Goal: Ask a question

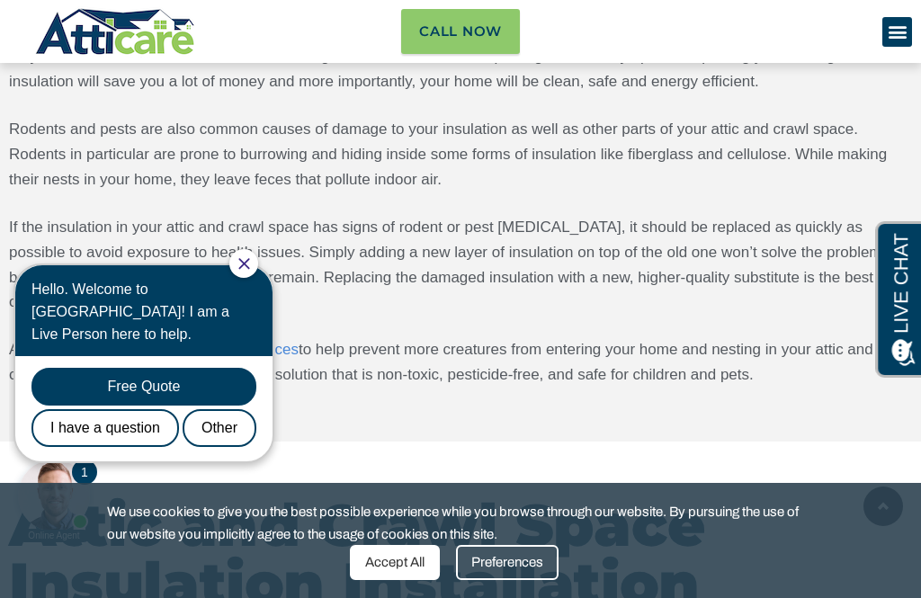
scroll to position [3237, 0]
click at [82, 409] on div "I have a question" at bounding box center [104, 428] width 147 height 38
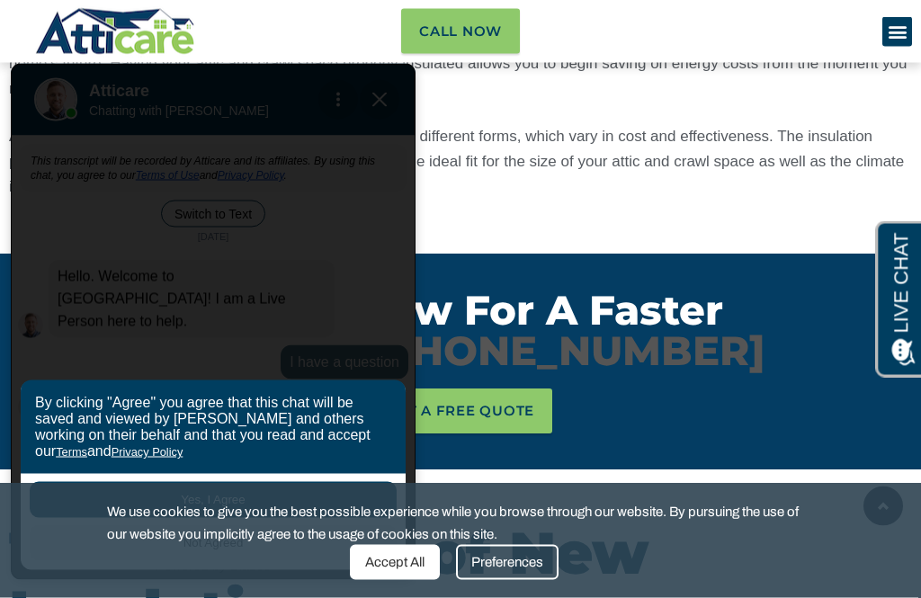
scroll to position [3843, 0]
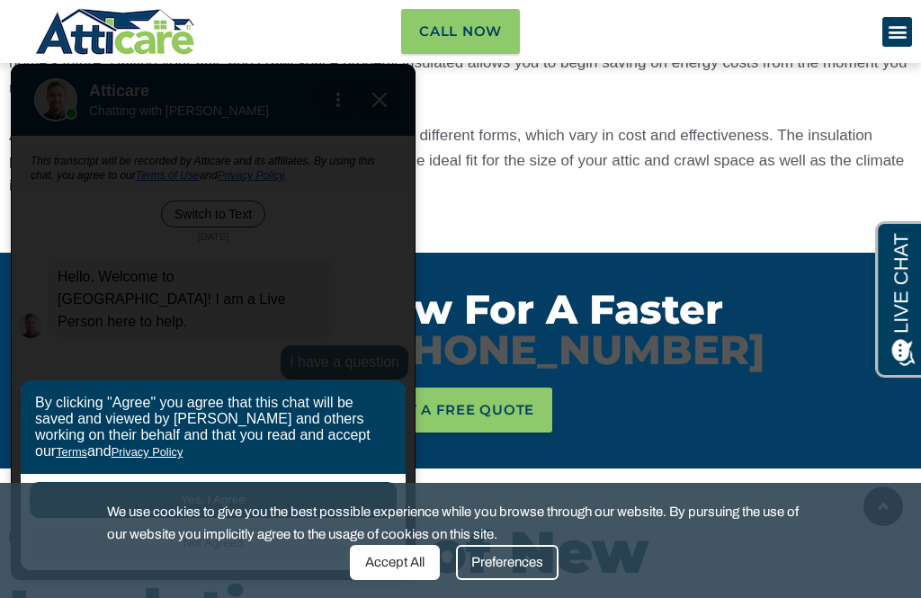
click at [506, 580] on div "Preferences" at bounding box center [507, 562] width 103 height 35
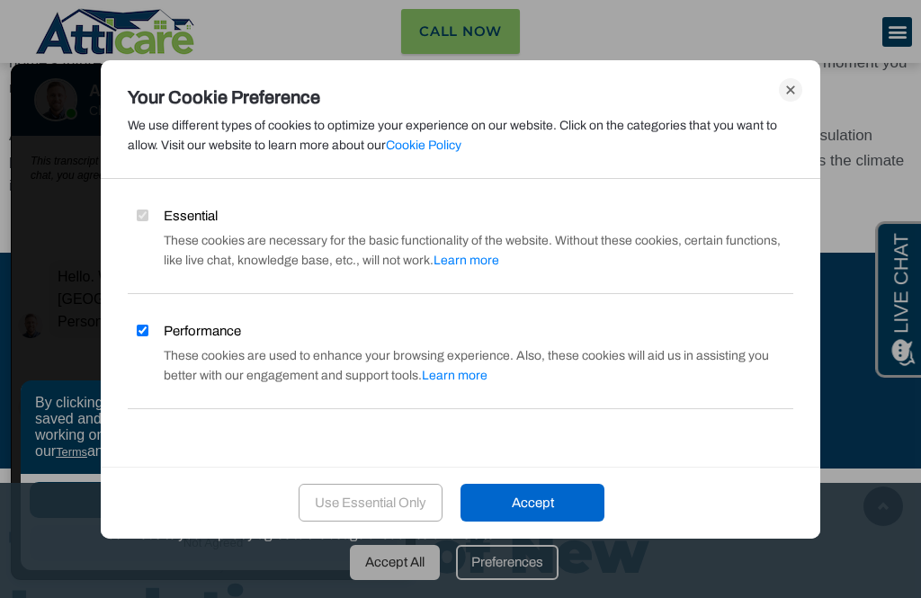
click at [148, 336] on input "Performance" at bounding box center [143, 331] width 12 height 12
checkbox input "false"
click at [143, 448] on input "Analytics" at bounding box center [143, 446] width 12 height 12
checkbox input "false"
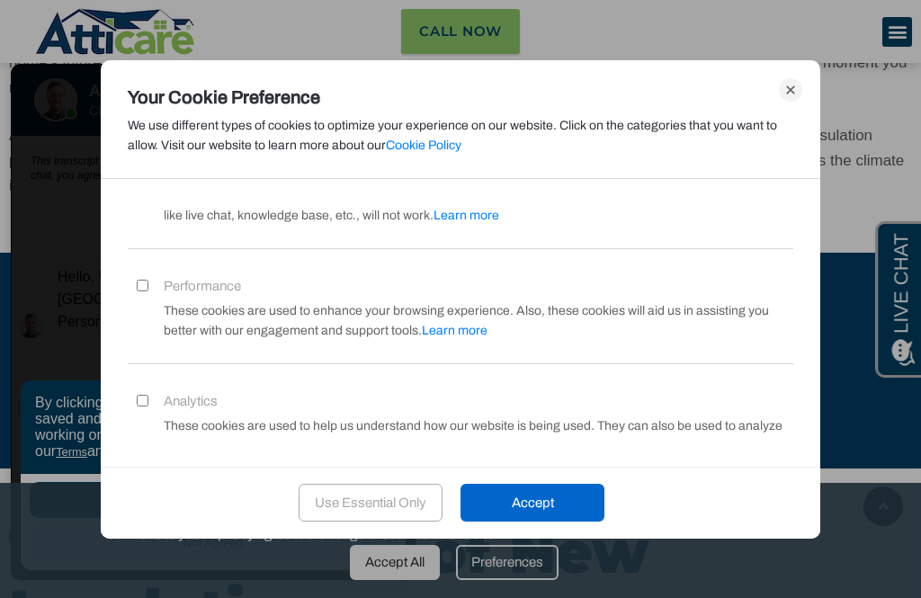
scroll to position [44, 0]
click at [528, 522] on div "Accept" at bounding box center [532, 503] width 144 height 38
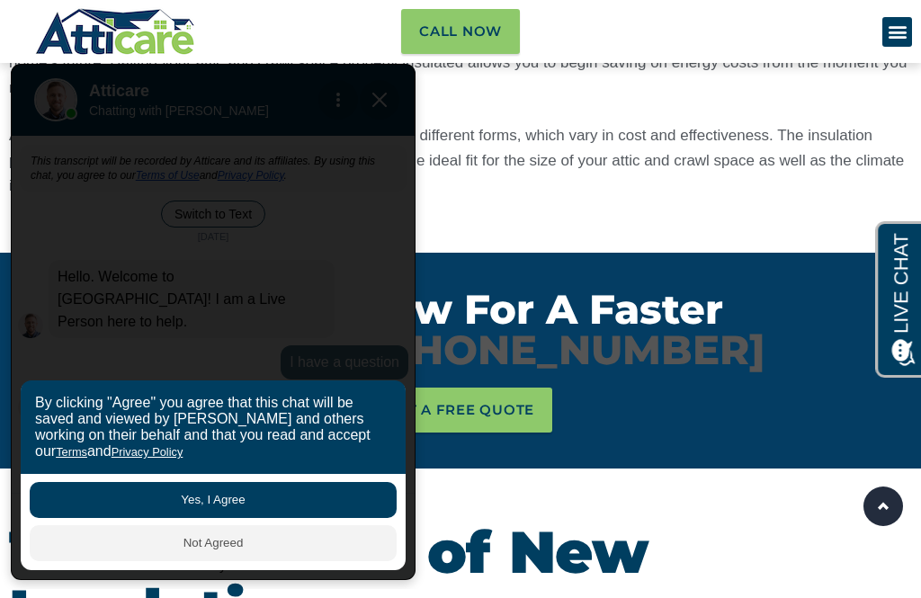
click at [224, 518] on button "Yes, I Agree" at bounding box center [213, 500] width 367 height 36
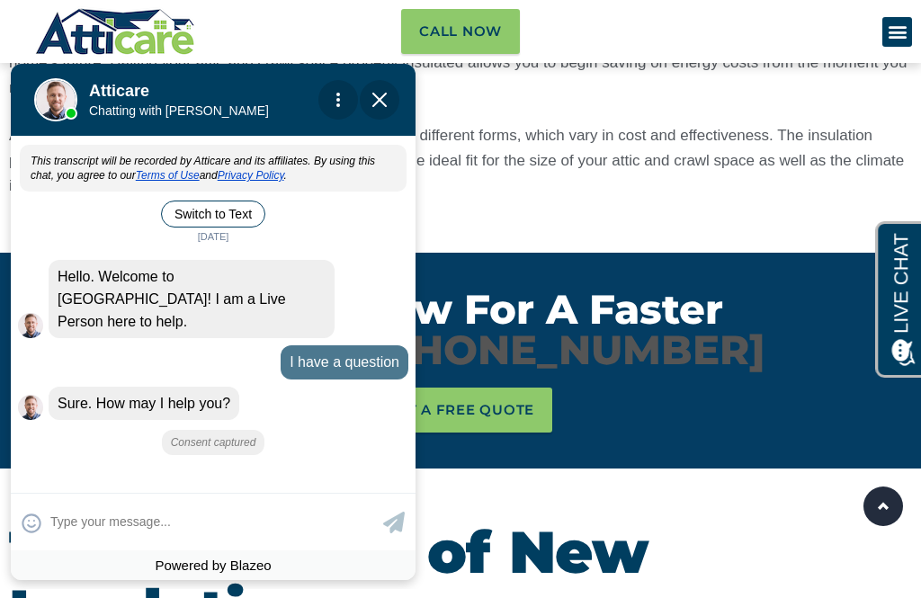
click at [230, 540] on textarea at bounding box center [214, 521] width 328 height 35
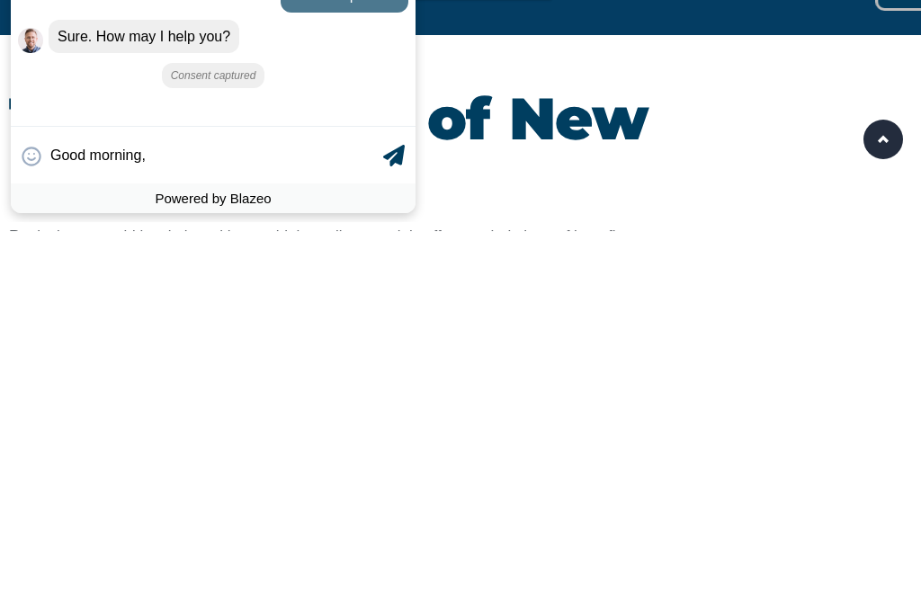
type input "Good morning,"
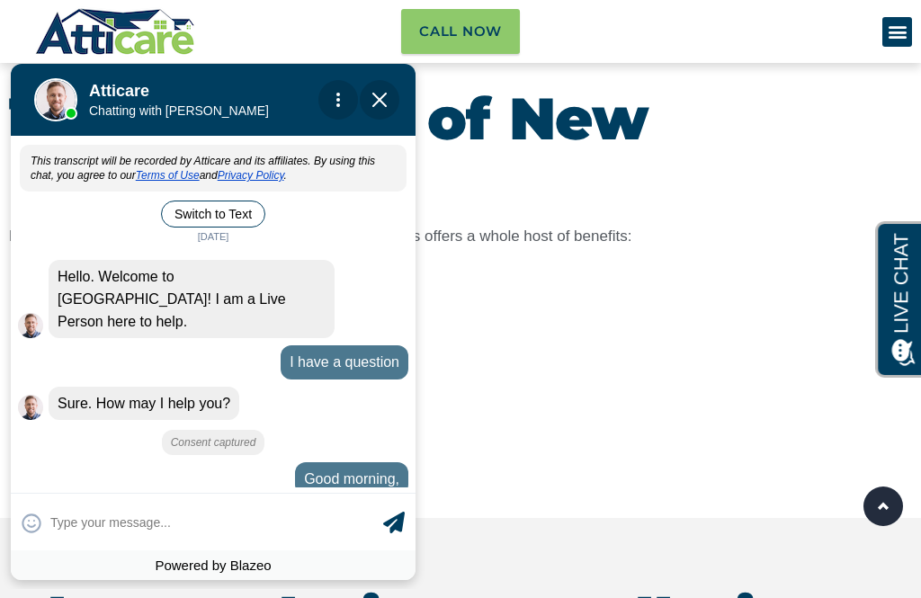
click at [70, 540] on input "text" at bounding box center [214, 521] width 328 height 35
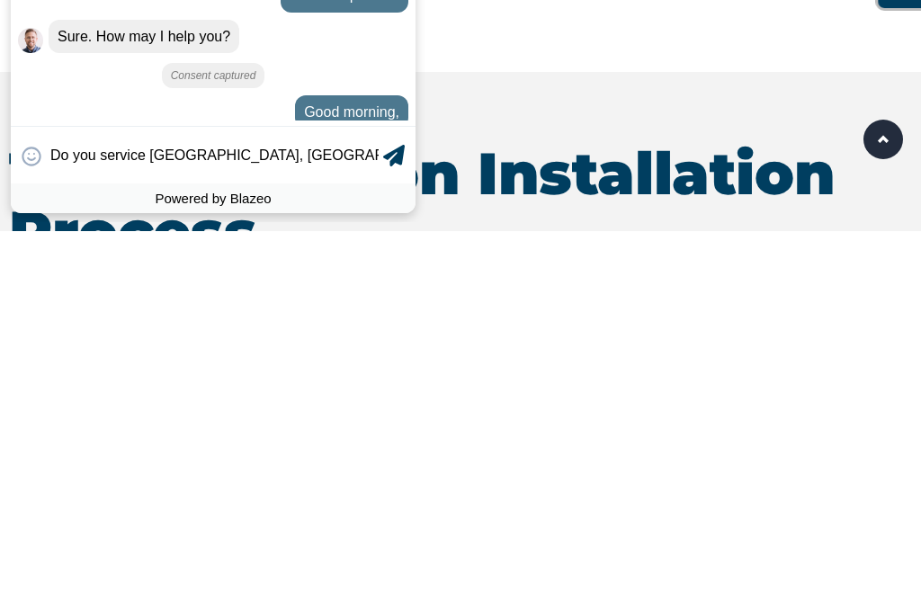
scroll to position [14, 0]
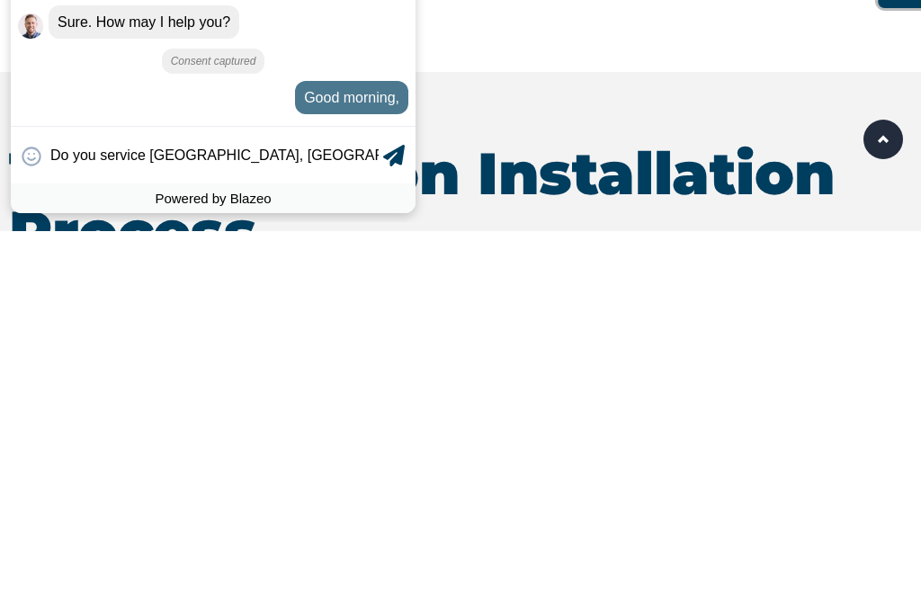
type input "Do you service [GEOGRAPHIC_DATA], [GEOGRAPHIC_DATA]? Sp"
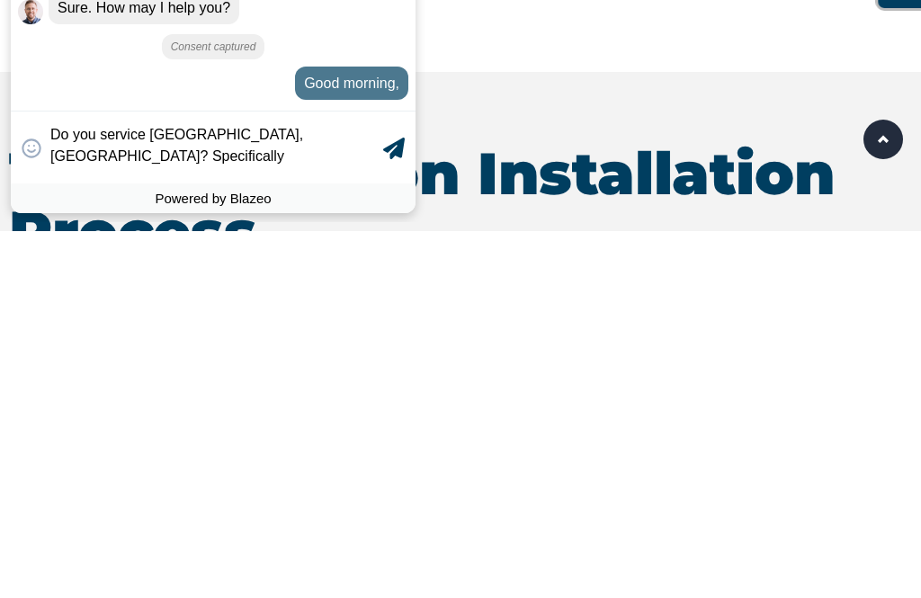
scroll to position [30, 0]
type textarea "Do you service [GEOGRAPHIC_DATA], [GEOGRAPHIC_DATA]? Specifically [PERSON_NAME]…"
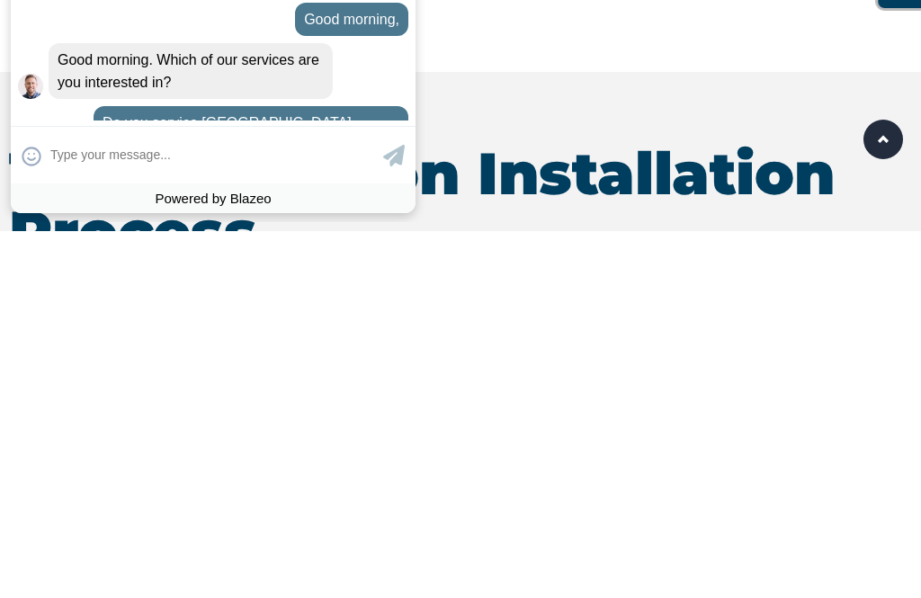
scroll to position [77, 0]
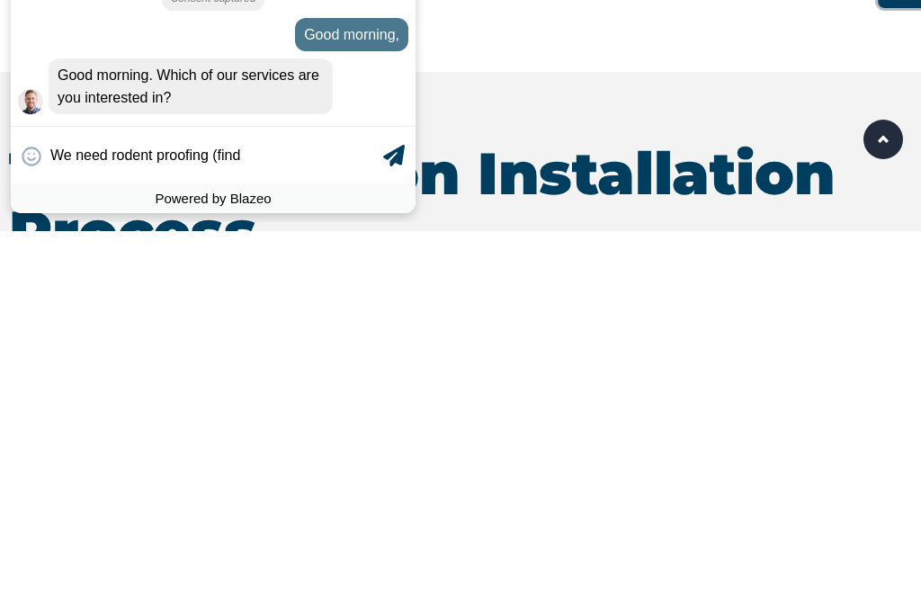
type input "We need rodent proofing (findi"
click at [247, 173] on textarea "We need rodent proofing ([PERSON_NAME] and closing" at bounding box center [214, 155] width 328 height 35
click at [266, 173] on textarea "We need rodent proofing ([PERSON_NAME] and closing" at bounding box center [214, 155] width 328 height 35
click at [359, 173] on textarea "We need rodent proofing (finding and closing" at bounding box center [214, 155] width 328 height 35
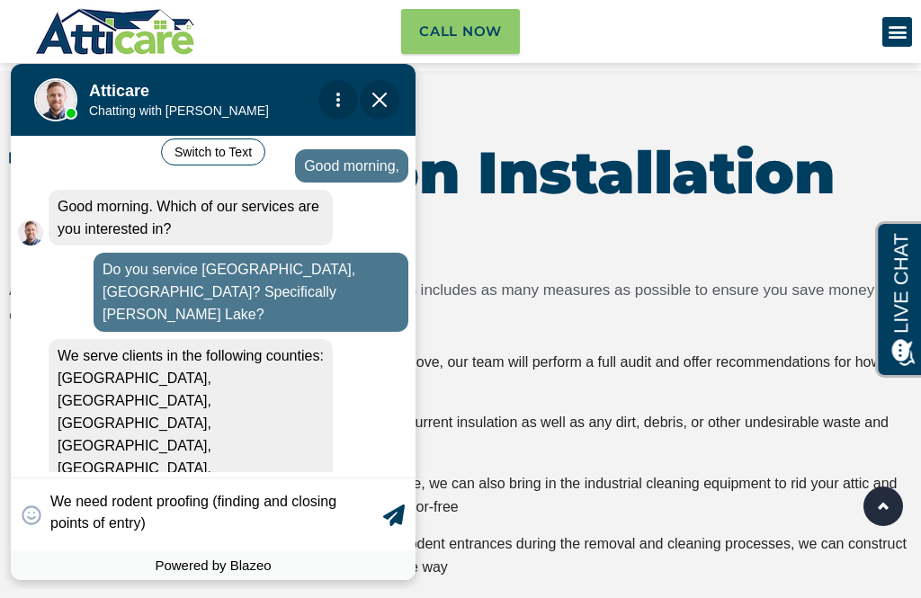
scroll to position [350, 0]
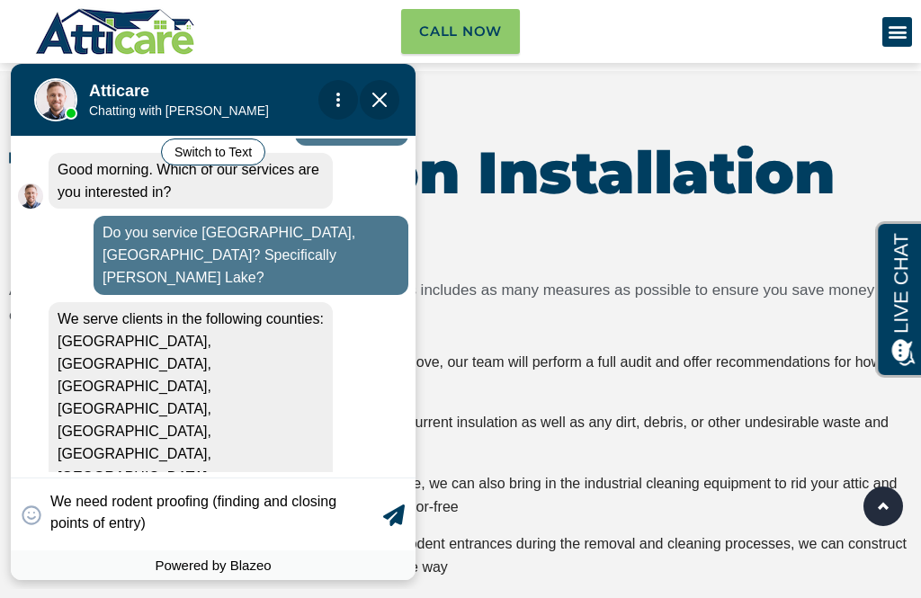
click at [61, 534] on textarea "We need rodent proofing (finding and closing points of entry)" at bounding box center [214, 515] width 328 height 40
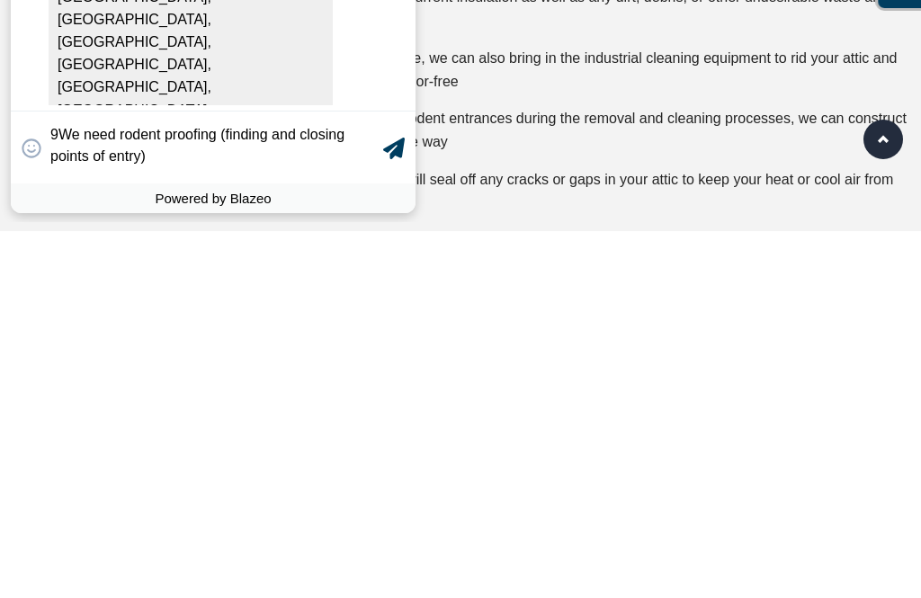
scroll to position [2, 0]
click at [257, 167] on textarea "96161 We need rodent proofing (finding and closing points of entry)" at bounding box center [214, 148] width 328 height 40
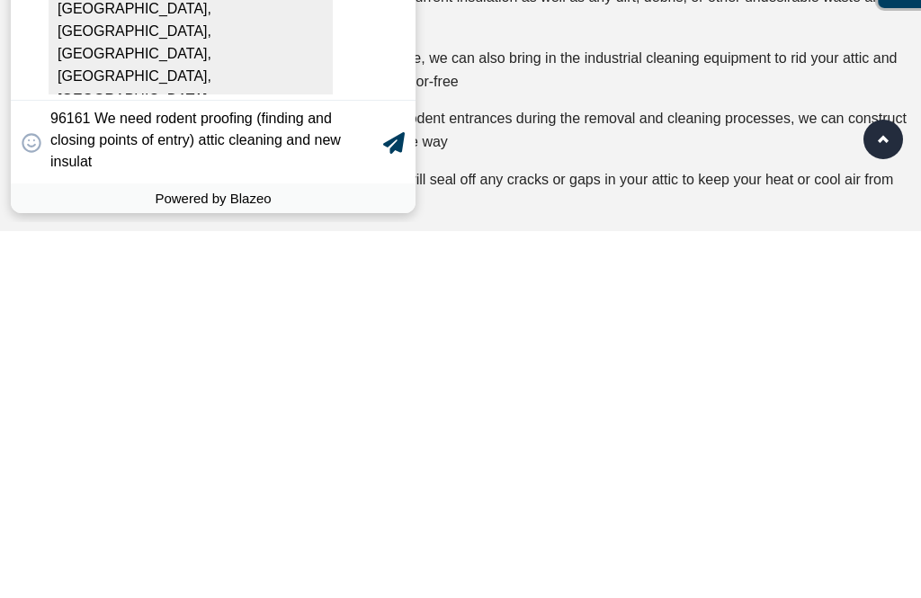
scroll to position [361, 0]
type textarea "96161 We need rodent proofing (finding and closing points of entry) attic clean…"
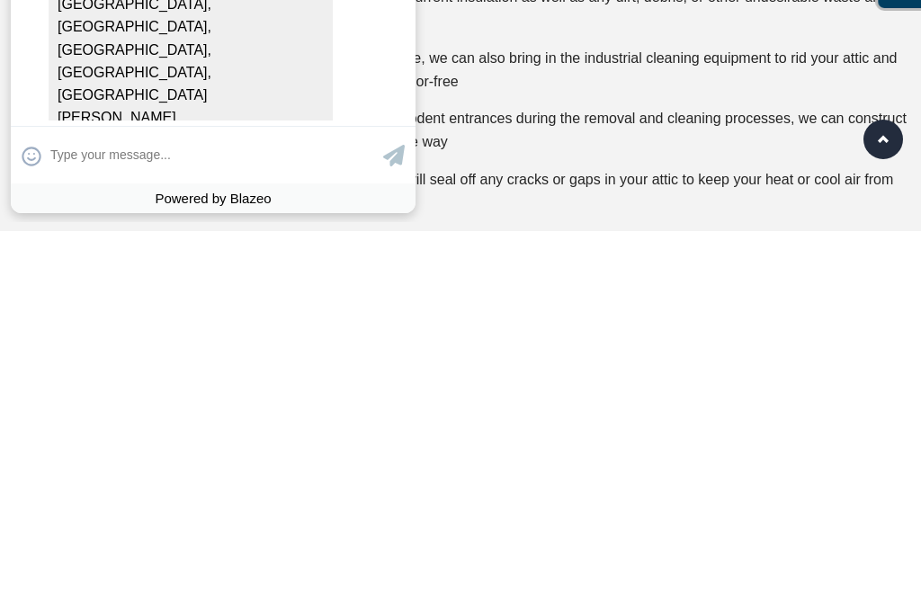
scroll to position [420, 0]
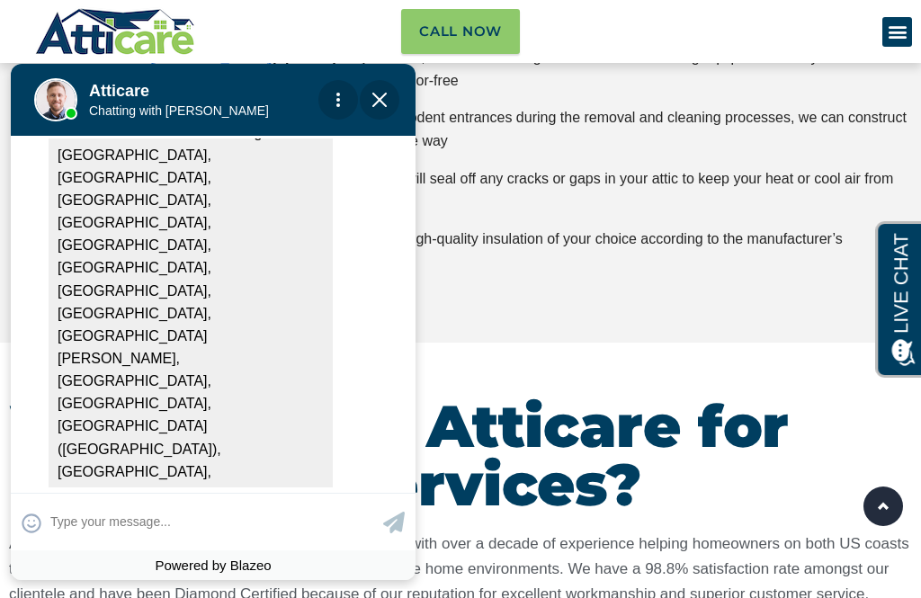
scroll to position [512, 0]
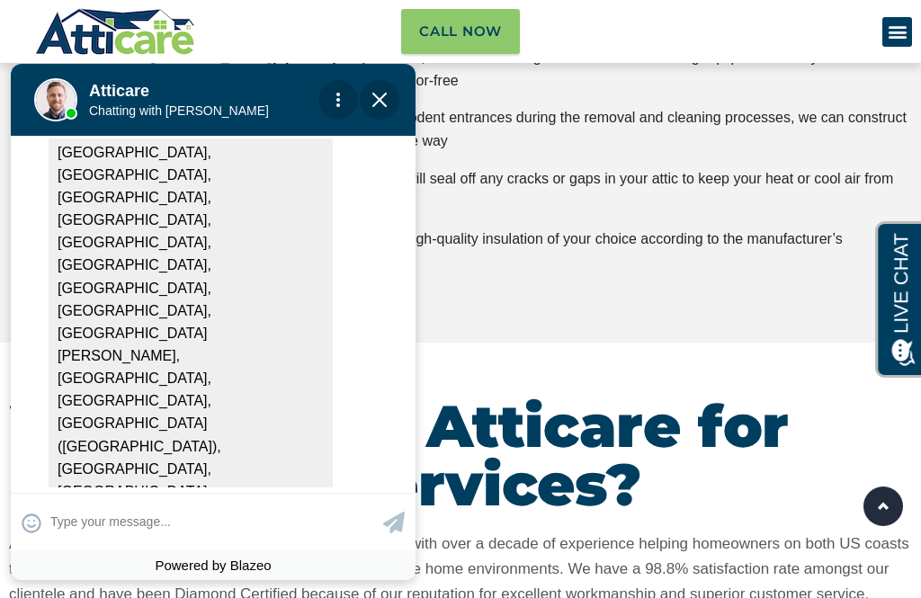
click at [376, 102] on img "Close Chat" at bounding box center [379, 100] width 14 height 14
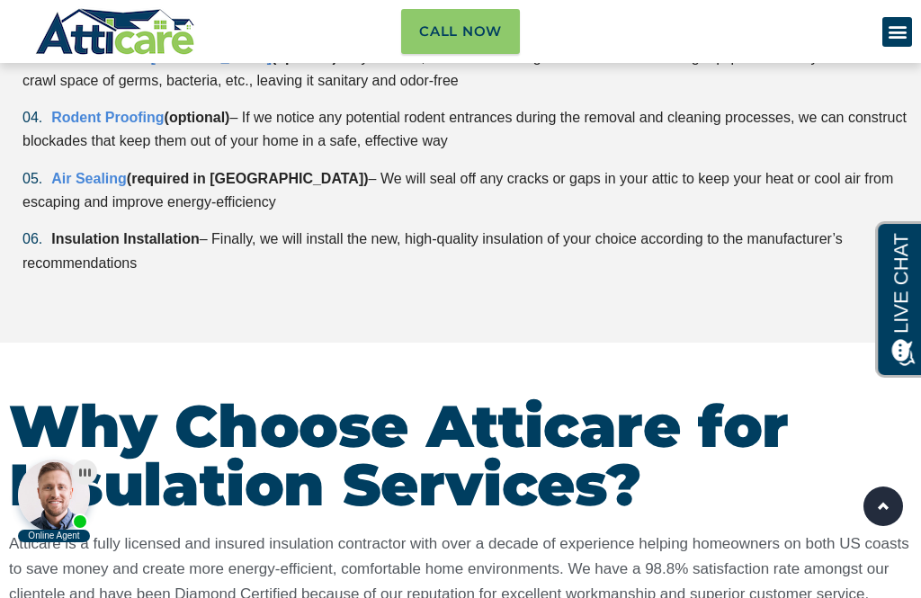
scroll to position [4943, 0]
